Goal: Navigation & Orientation: Find specific page/section

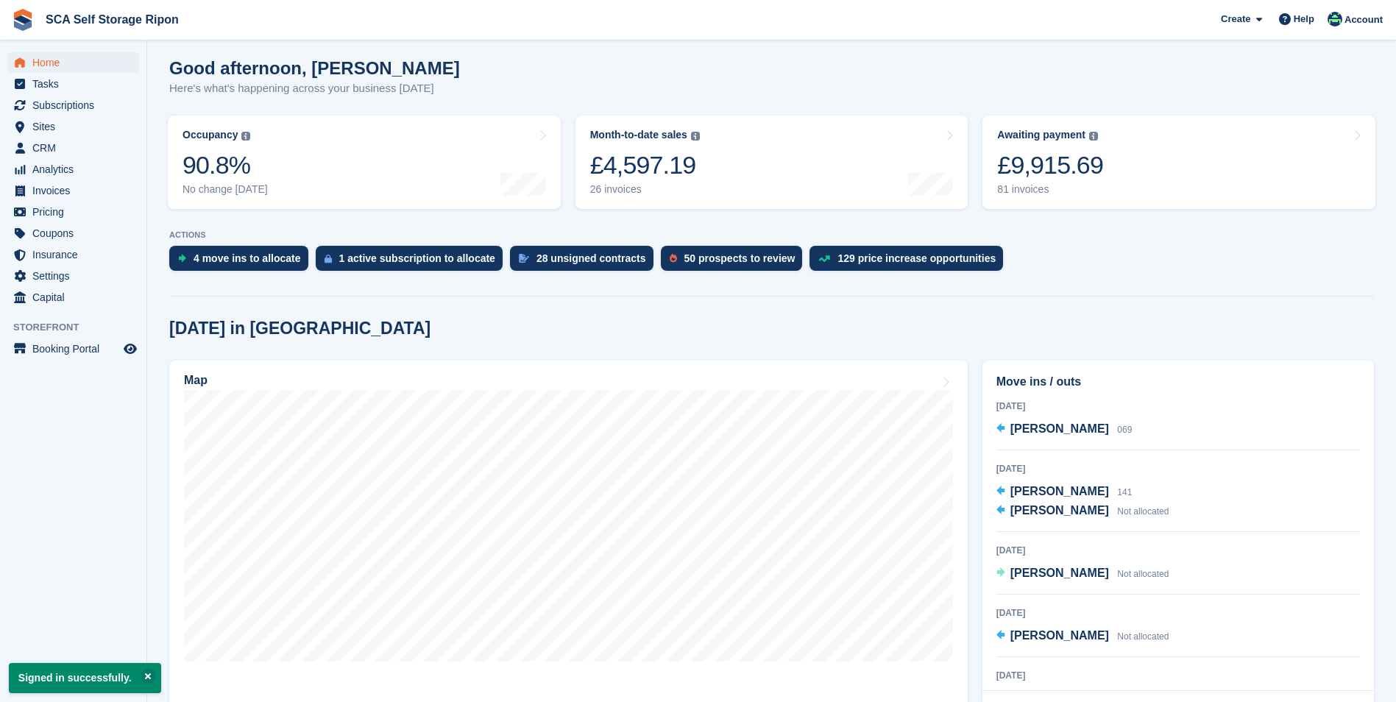
scroll to position [147, 0]
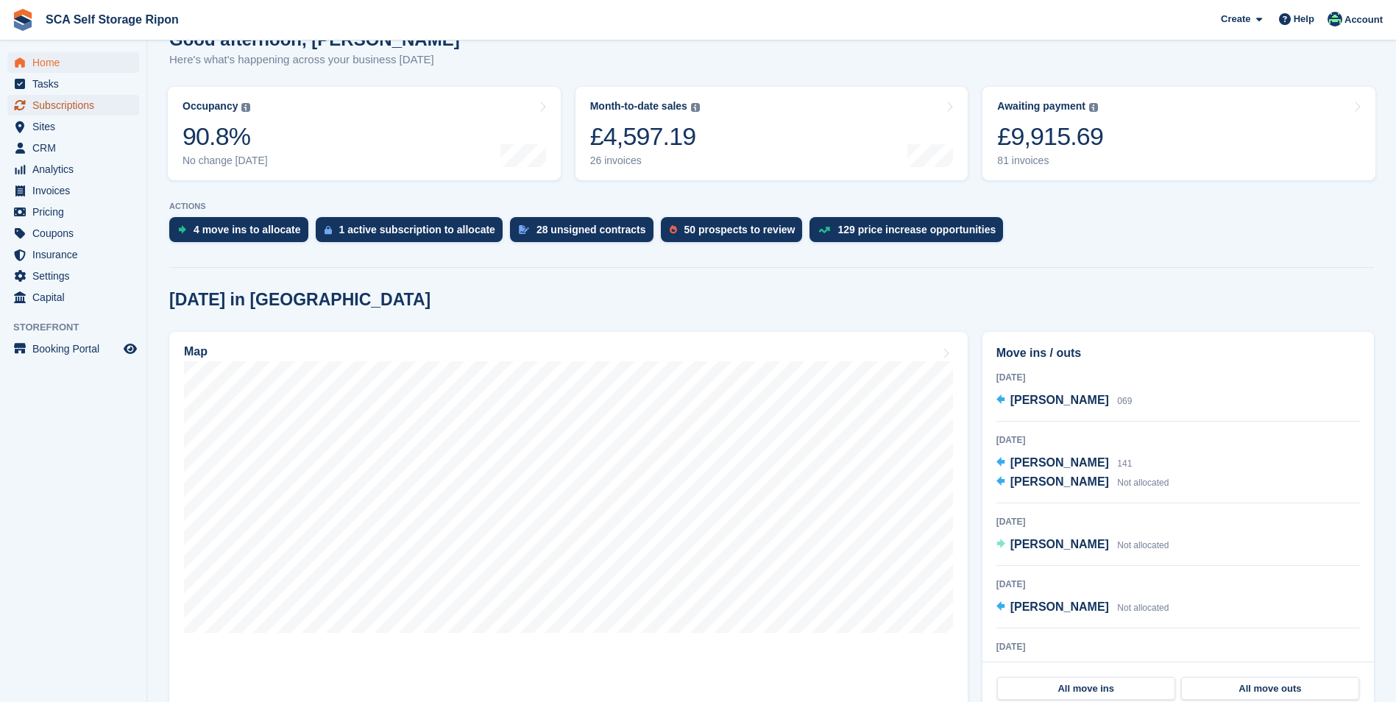
click at [90, 106] on span "Subscriptions" at bounding box center [76, 105] width 88 height 21
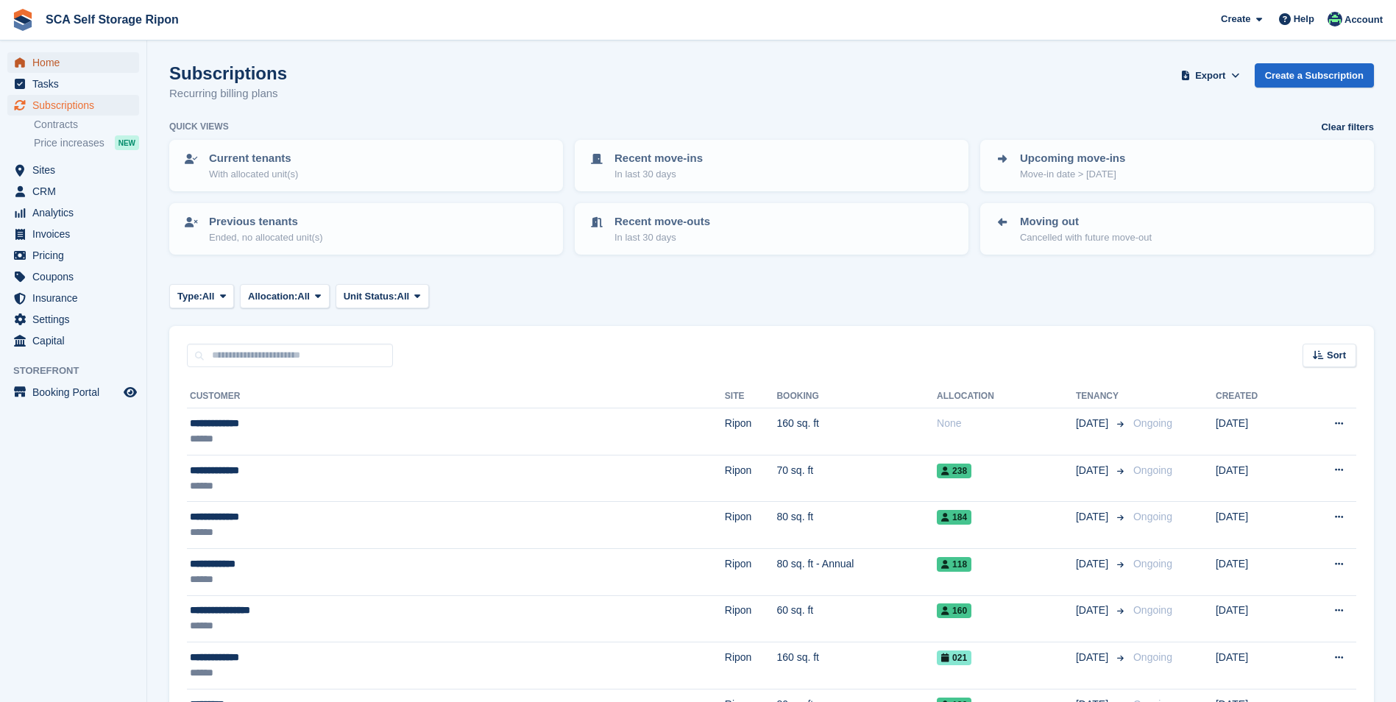
click at [78, 62] on span "Home" at bounding box center [76, 62] width 88 height 21
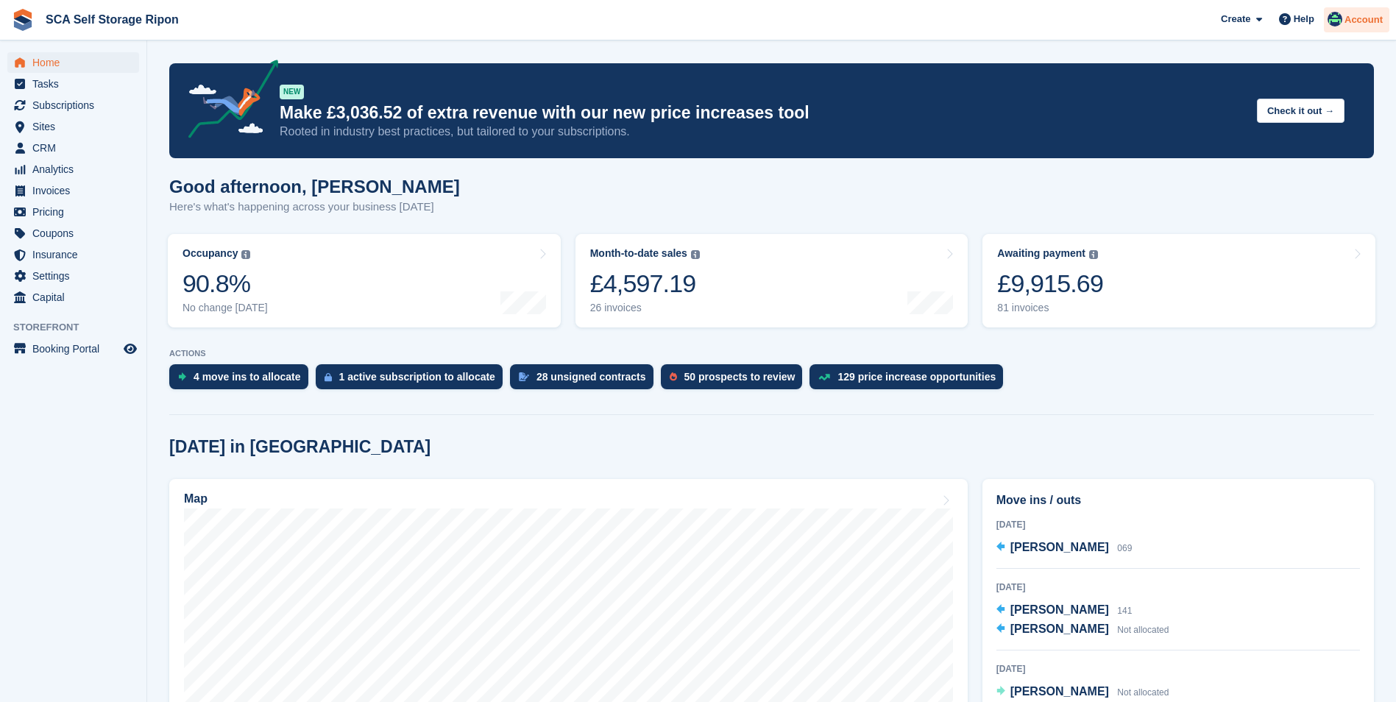
click at [1366, 26] on span "Account" at bounding box center [1363, 20] width 38 height 15
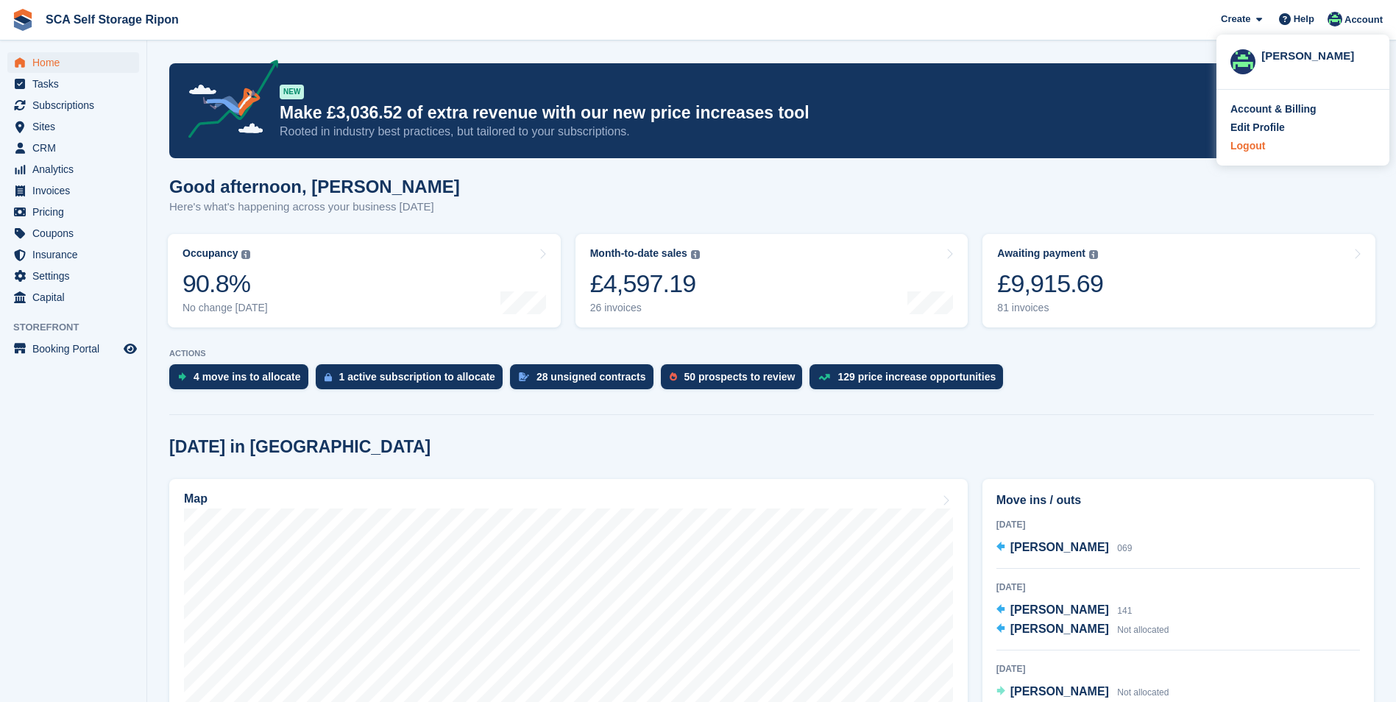
click at [1246, 149] on div "Logout" at bounding box center [1247, 145] width 35 height 15
